Goal: Task Accomplishment & Management: Use online tool/utility

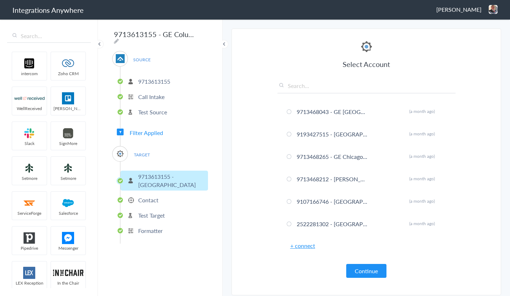
click at [157, 217] on li "Test Target" at bounding box center [164, 215] width 88 height 12
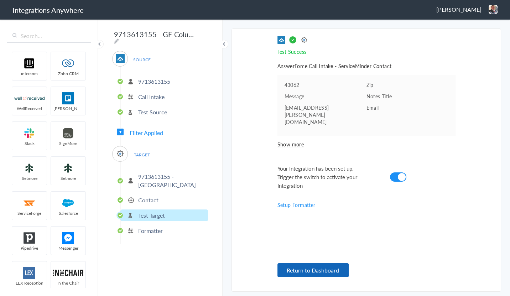
click at [310, 266] on button "Return to Dashboard" at bounding box center [312, 270] width 71 height 14
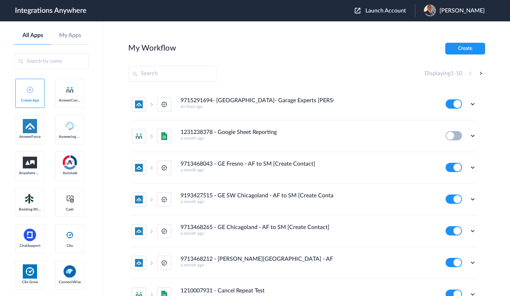
click at [387, 9] on span "Launch Account" at bounding box center [385, 11] width 41 height 6
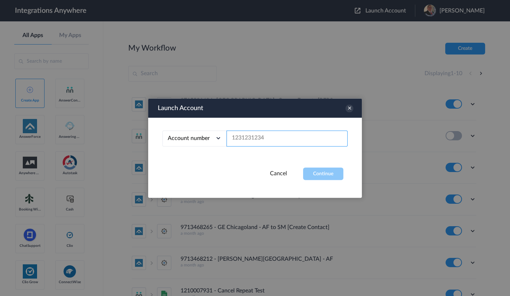
click at [253, 135] on input "text" at bounding box center [286, 138] width 121 height 16
paste input "9102169813"
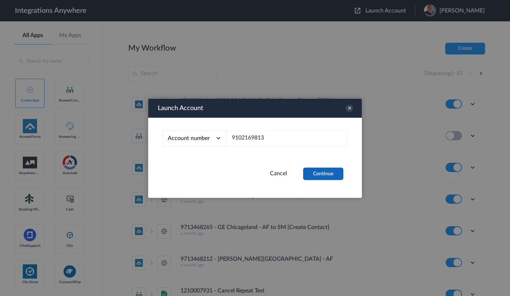
click at [321, 172] on button "Continue" at bounding box center [323, 173] width 40 height 12
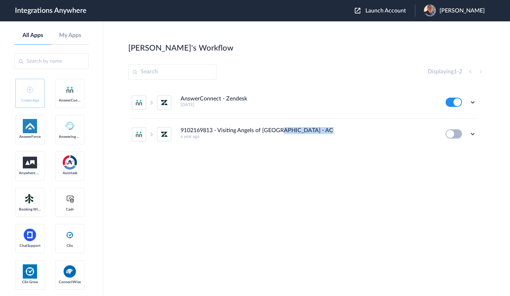
drag, startPoint x: 281, startPoint y: 132, endPoint x: 392, endPoint y: 132, distance: 111.4
click at [392, 132] on div "9102169813 - Visiting Angels of Denver - AC to ZenDesk - Create Ticket a year a…" at bounding box center [307, 133] width 255 height 12
click at [306, 61] on section "Dana's Workflow Create Displaying 1 - 2 AnswerConnect - Zendesk 9 months ago Ed…" at bounding box center [306, 180] width 357 height 274
click at [471, 135] on icon at bounding box center [472, 133] width 7 height 7
click at [457, 162] on link "Task history" at bounding box center [452, 163] width 34 height 5
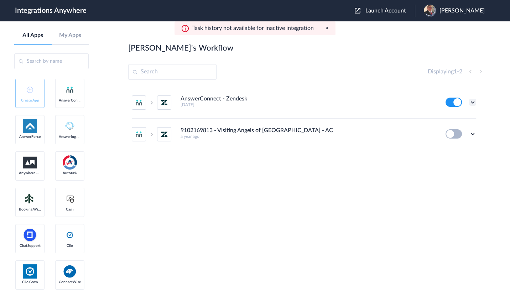
click at [469, 103] on icon at bounding box center [472, 102] width 7 height 7
click at [462, 131] on link "Task history" at bounding box center [452, 131] width 34 height 5
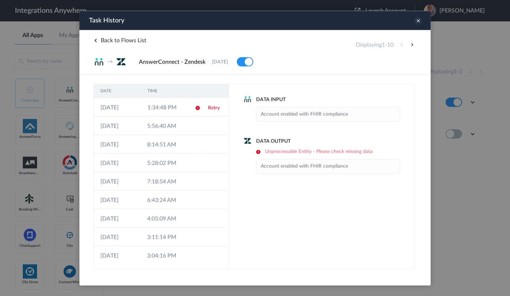
click at [416, 20] on icon at bounding box center [418, 21] width 8 height 8
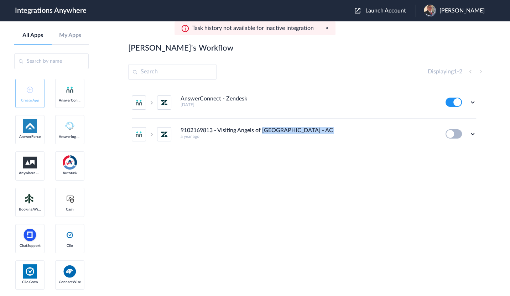
drag, startPoint x: 263, startPoint y: 129, endPoint x: 350, endPoint y: 131, distance: 86.8
click at [350, 131] on div "9102169813 - Visiting Angels of Denver - AC to ZenDesk - Create Ticket a year a…" at bounding box center [307, 133] width 255 height 12
click at [294, 132] on h4 "9102169813 - Visiting Angels of Denver - AC to ZenDesk - Create Ticket" at bounding box center [256, 130] width 153 height 7
click at [470, 133] on icon at bounding box center [472, 133] width 7 height 7
click at [454, 149] on li "Edit" at bounding box center [452, 150] width 46 height 13
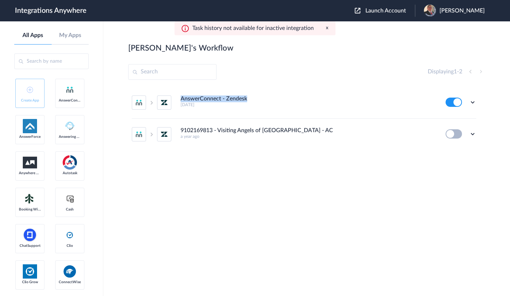
drag, startPoint x: 253, startPoint y: 98, endPoint x: 179, endPoint y: 100, distance: 73.7
click at [179, 100] on li "AnswerConnect - Zendesk 9 months ago Edit Task history Delete" at bounding box center [304, 103] width 344 height 32
click at [222, 104] on h5 "9 months ago" at bounding box center [307, 104] width 255 height 5
drag, startPoint x: 228, startPoint y: 107, endPoint x: 174, endPoint y: 96, distance: 54.4
click at [174, 96] on li "AnswerConnect - Zendesk 9 months ago Edit Task history Delete" at bounding box center [304, 103] width 344 height 32
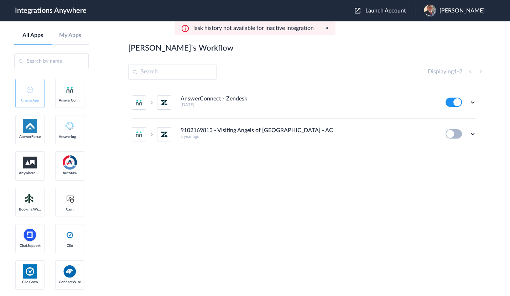
click at [249, 92] on li "AnswerConnect - Zendesk 9 months ago Edit Task history Delete" at bounding box center [304, 103] width 344 height 32
drag, startPoint x: 179, startPoint y: 97, endPoint x: 210, endPoint y: 106, distance: 32.5
click at [210, 106] on li "AnswerConnect - Zendesk 9 months ago Edit Task history Delete" at bounding box center [304, 103] width 344 height 32
copy div "AnswerConnect - Zendesk 9 months ago"
click at [250, 78] on div "Displaying 1 - 2" at bounding box center [306, 72] width 357 height 16
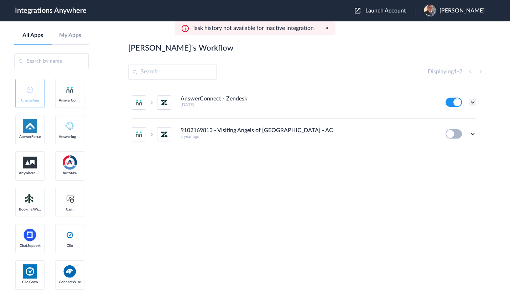
click at [473, 100] on icon at bounding box center [472, 102] width 7 height 7
click at [462, 114] on li "Edit" at bounding box center [452, 118] width 46 height 13
click at [344, 79] on div "Displaying 1 - 2" at bounding box center [306, 72] width 357 height 16
click at [473, 100] on icon at bounding box center [472, 102] width 7 height 7
click at [446, 131] on link "Task history" at bounding box center [452, 131] width 34 height 5
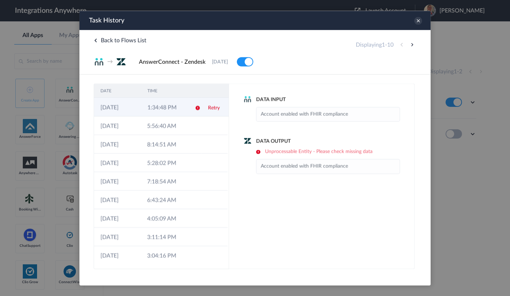
click at [163, 112] on td "1:34:48 PM" at bounding box center [164, 106] width 47 height 19
drag, startPoint x: 269, startPoint y: 152, endPoint x: 372, endPoint y: 152, distance: 103.2
click at [372, 152] on h6 "Unprocessable Entity - Please check missing data" at bounding box center [328, 151] width 144 height 6
click at [367, 137] on h4 "Data Output" at bounding box center [321, 140] width 157 height 7
drag, startPoint x: 374, startPoint y: 151, endPoint x: 255, endPoint y: 151, distance: 118.5
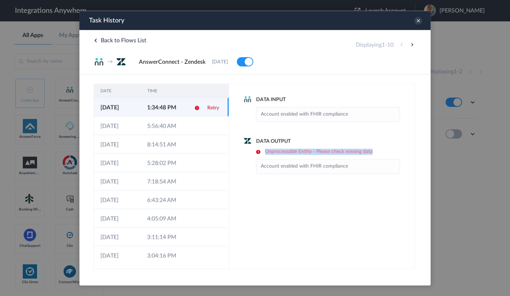
click at [256, 151] on h6 "Unprocessable Entity - Please check missing data" at bounding box center [328, 151] width 144 height 6
click at [132, 106] on td "11-08-2025" at bounding box center [117, 106] width 47 height 19
click at [416, 20] on icon at bounding box center [418, 21] width 8 height 8
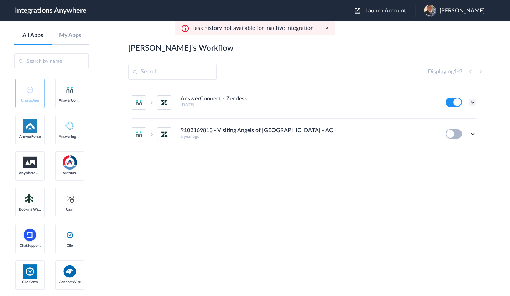
click at [472, 102] on icon at bounding box center [472, 102] width 7 height 7
click at [359, 132] on div "9102169813 - Visiting Angels of Denver - AC to ZenDesk - Create Ticket a year a…" at bounding box center [307, 133] width 255 height 12
click at [476, 132] on ul "AnswerConnect - Zendesk 9 months ago Edit Task history Delete 9102169813 - Visi…" at bounding box center [303, 118] width 351 height 63
click at [471, 135] on icon at bounding box center [472, 133] width 7 height 7
click at [444, 149] on link "Edit" at bounding box center [443, 150] width 17 height 5
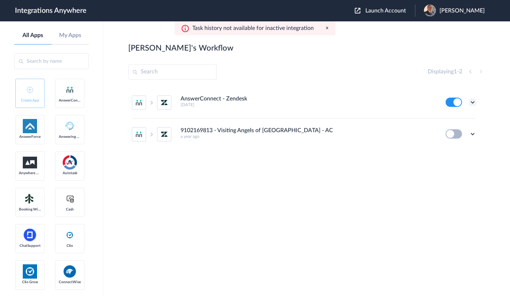
click at [473, 101] on icon at bounding box center [472, 102] width 7 height 7
click at [457, 114] on li "Edit" at bounding box center [452, 118] width 46 height 13
click at [473, 103] on icon at bounding box center [472, 102] width 7 height 7
click at [455, 132] on link "Task history" at bounding box center [452, 131] width 34 height 5
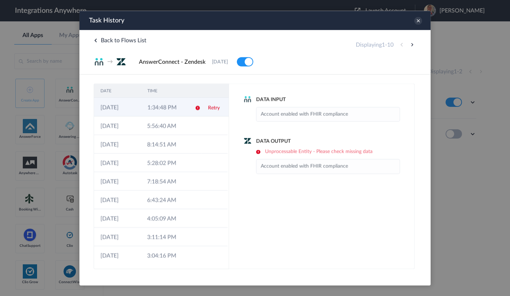
click at [148, 105] on td "1:34:48 PM" at bounding box center [164, 106] width 47 height 19
click at [418, 19] on icon at bounding box center [418, 21] width 8 height 8
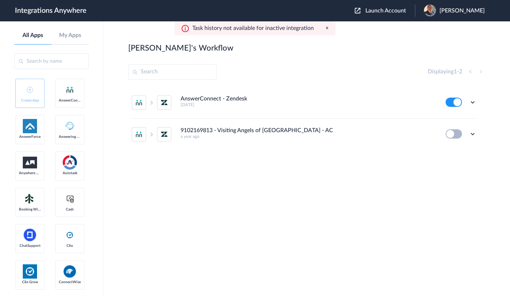
click at [296, 68] on div "Displaying 1 - 2" at bounding box center [306, 72] width 357 height 16
click at [470, 100] on icon at bounding box center [472, 102] width 7 height 7
click at [460, 116] on li "Edit" at bounding box center [452, 118] width 46 height 13
click at [390, 6] on div "Launch Account Jason Marsteller My Account Logout" at bounding box center [422, 11] width 137 height 12
click at [382, 12] on span "Launch Account" at bounding box center [385, 11] width 41 height 6
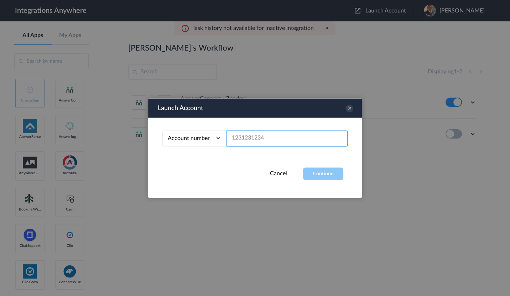
click at [248, 136] on input "text" at bounding box center [286, 138] width 121 height 16
paste input "9102169813"
type input "9102169813"
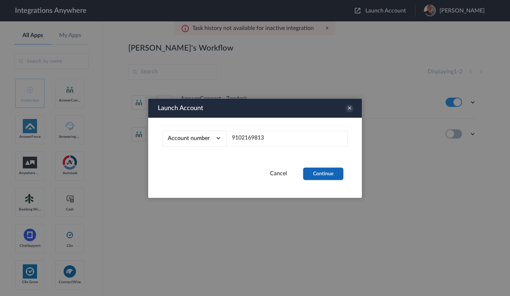
click at [324, 175] on button "Continue" at bounding box center [323, 173] width 40 height 12
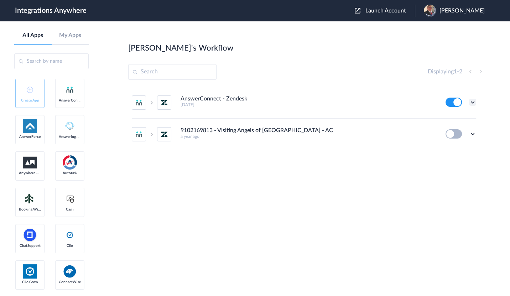
click at [469, 104] on icon at bounding box center [472, 102] width 7 height 7
click at [458, 130] on link "Task history" at bounding box center [452, 131] width 34 height 5
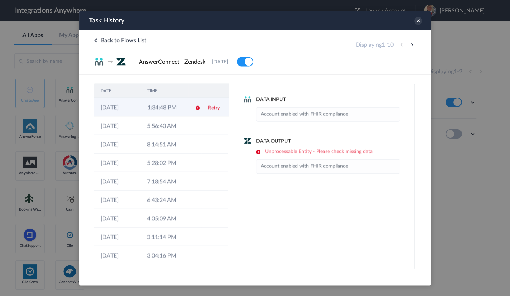
click at [156, 103] on td "1:34:48 PM" at bounding box center [164, 106] width 47 height 19
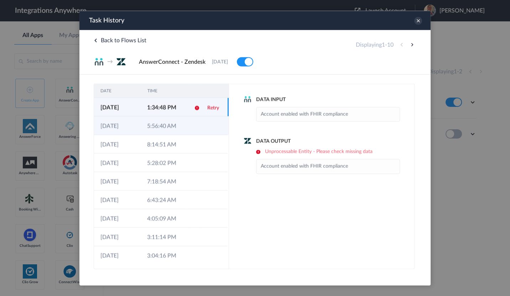
click at [164, 127] on td "5:56:40 AM" at bounding box center [164, 125] width 47 height 19
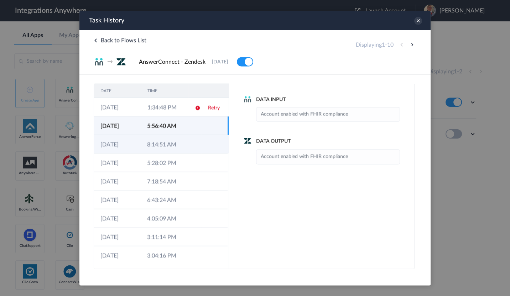
click at [163, 146] on td "8:14:51 AM" at bounding box center [164, 144] width 47 height 19
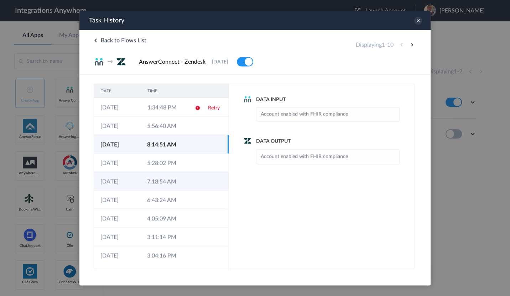
click at [156, 180] on td "7:18:54 AM" at bounding box center [164, 181] width 47 height 19
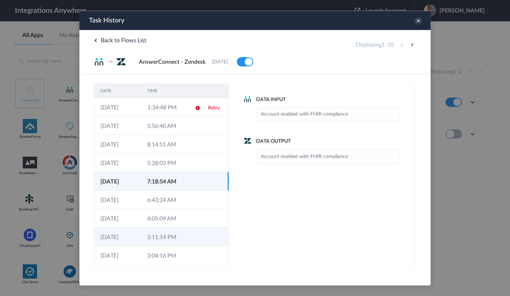
drag, startPoint x: 185, startPoint y: 242, endPoint x: 184, endPoint y: 232, distance: 9.6
click at [188, 241] on td at bounding box center [195, 236] width 14 height 19
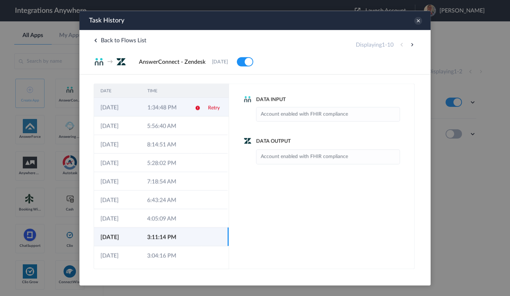
click at [149, 105] on td "1:34:48 PM" at bounding box center [164, 106] width 47 height 19
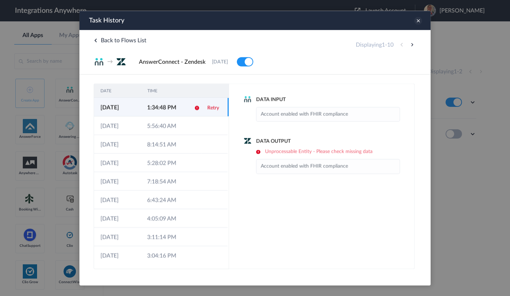
click at [420, 19] on icon at bounding box center [418, 21] width 8 height 8
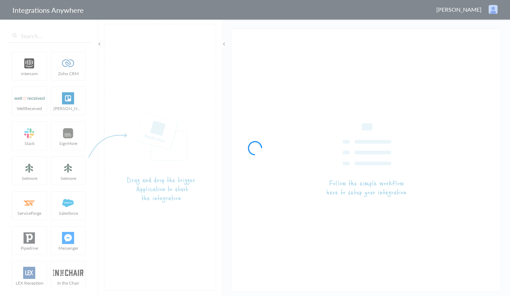
type input "9102169813 - Visiting Angels of [GEOGRAPHIC_DATA] - AC to ZenDesk - Create Tick…"
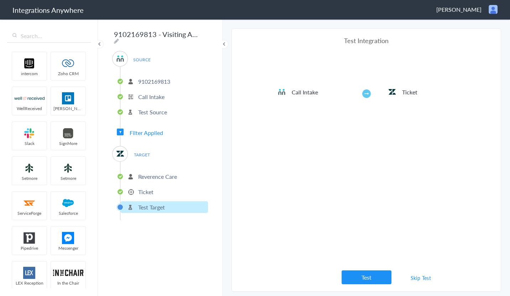
click at [143, 188] on p "Ticket" at bounding box center [145, 192] width 15 height 8
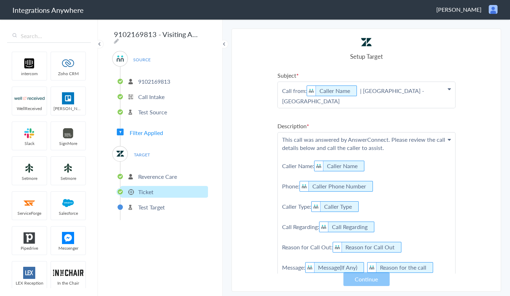
click at [150, 178] on li "Reverence Care" at bounding box center [164, 176] width 88 height 12
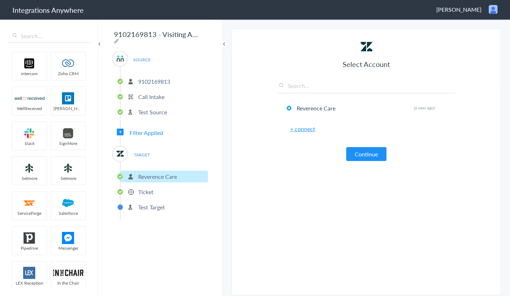
click at [148, 204] on p "Test Target" at bounding box center [151, 207] width 27 height 8
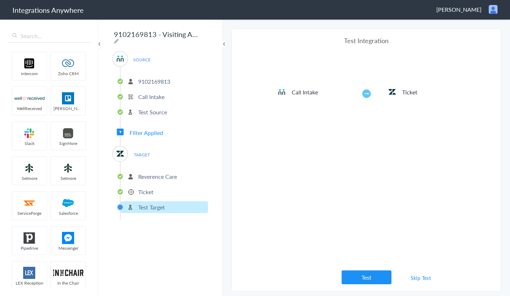
click at [144, 188] on p "Ticket" at bounding box center [145, 192] width 15 height 8
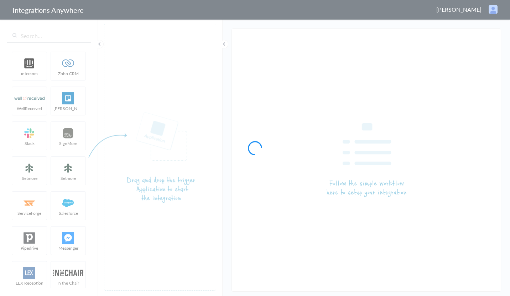
type input "AnswerConnect - Zendesk"
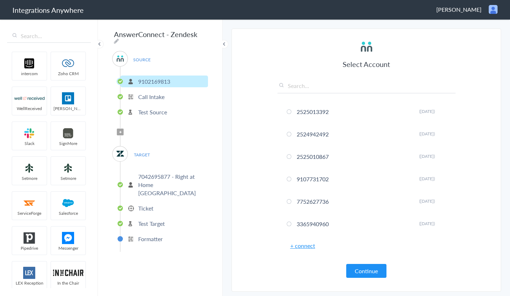
click at [154, 219] on p "Test Target" at bounding box center [151, 223] width 27 height 8
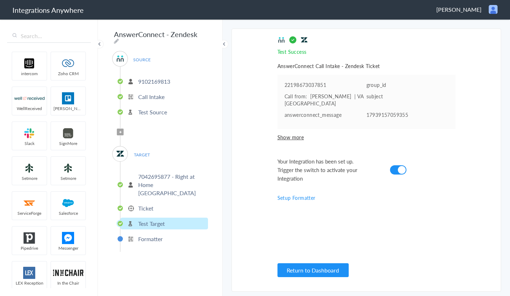
click at [299, 199] on link "Setup Formatter" at bounding box center [296, 197] width 38 height 7
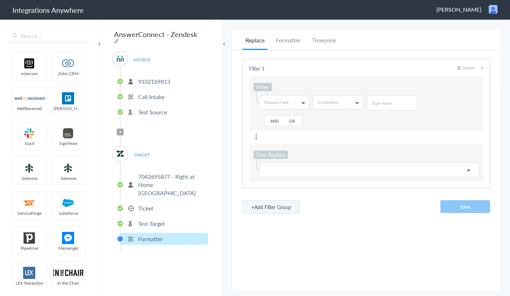
click at [138, 219] on p "Test Target" at bounding box center [151, 223] width 27 height 8
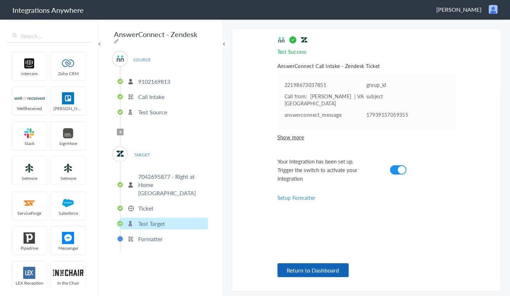
click at [306, 264] on button "Return to Dashboard" at bounding box center [312, 270] width 71 height 14
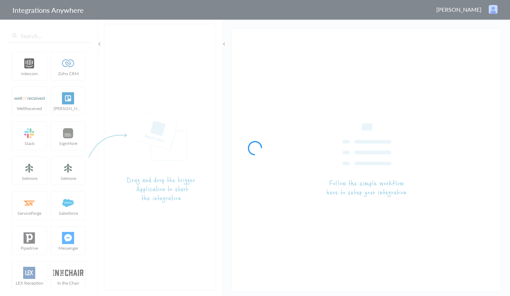
type input "9102169813 - Visiting Angels of [GEOGRAPHIC_DATA] - AC to ZenDesk - Create Tick…"
type input "AnswerConnect - Zendesk"
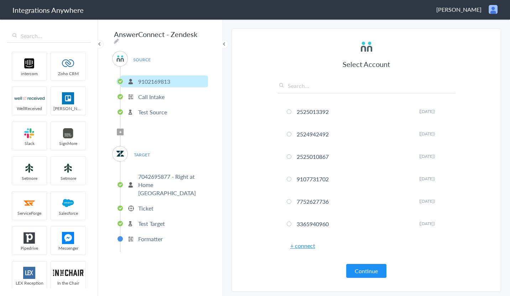
click at [148, 219] on p "Test Target" at bounding box center [151, 223] width 27 height 8
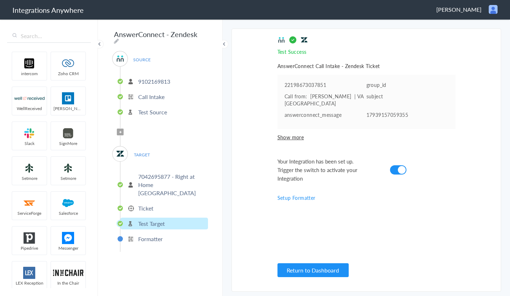
click at [147, 204] on p "Ticket" at bounding box center [145, 208] width 15 height 8
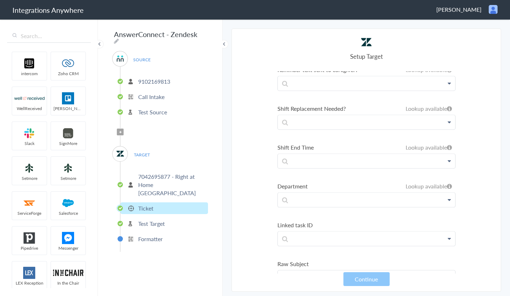
scroll to position [1035, 0]
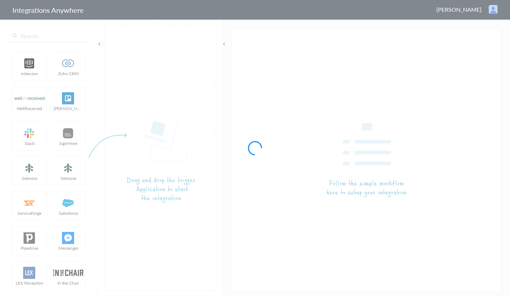
type input "AnswerConnect - Zendesk"
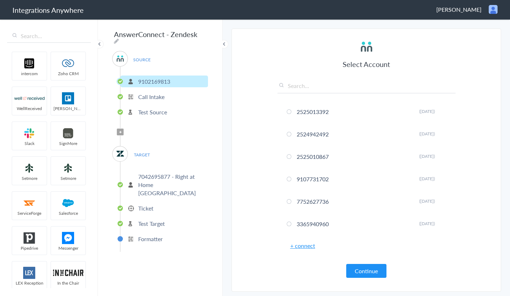
click at [148, 177] on p "7042695877 - Right at Home [GEOGRAPHIC_DATA]" at bounding box center [172, 184] width 68 height 25
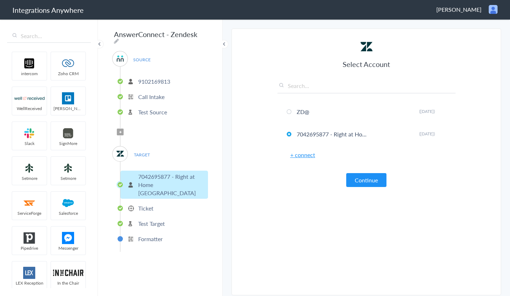
click at [256, 197] on section "Select Account 2525013392 Rename Delete ([DATE]) 2524942492 Rename Delete ([DAT…" at bounding box center [365, 161] width 269 height 267
click at [264, 46] on section "Select Account 2525013392 Rename Delete ([DATE]) 2524942492 Rename Delete ([DAT…" at bounding box center [365, 161] width 269 height 267
